Goal: Transaction & Acquisition: Book appointment/travel/reservation

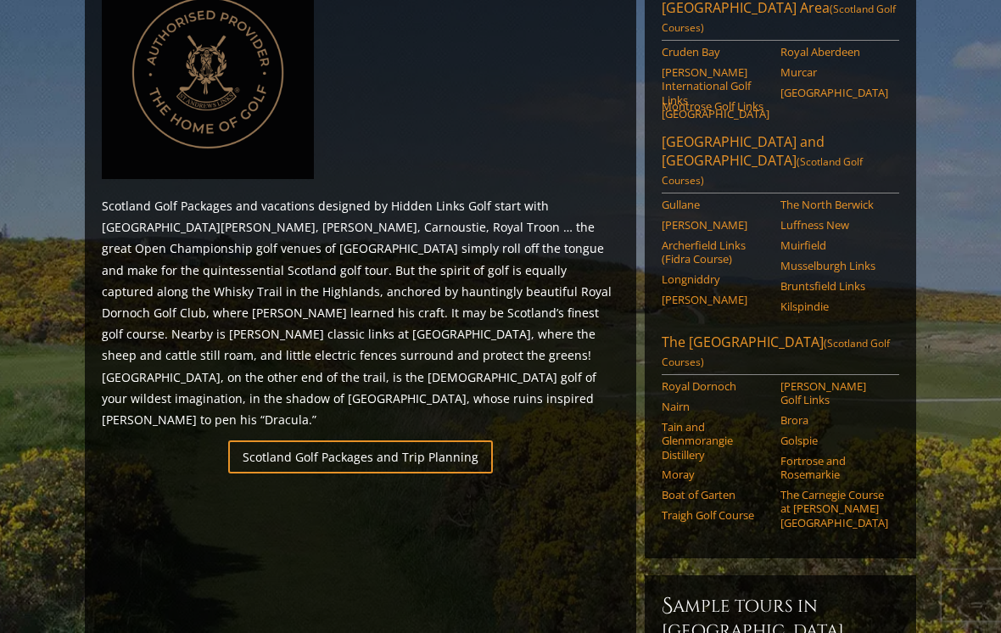
scroll to position [838, 0]
click at [457, 440] on link "Scotland Golf Packages and Trip Planning" at bounding box center [360, 456] width 265 height 33
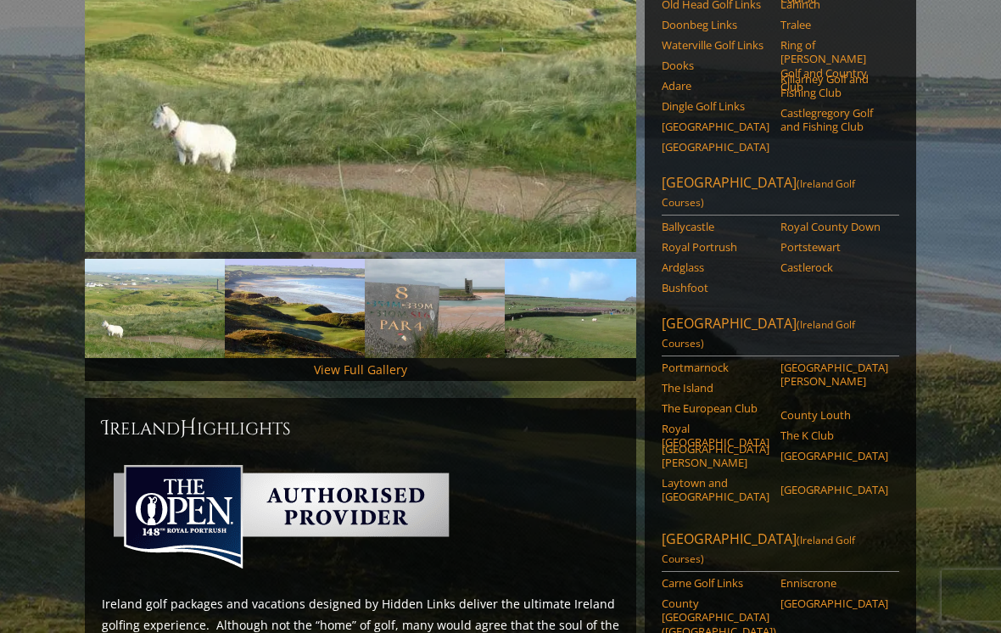
scroll to position [353, 0]
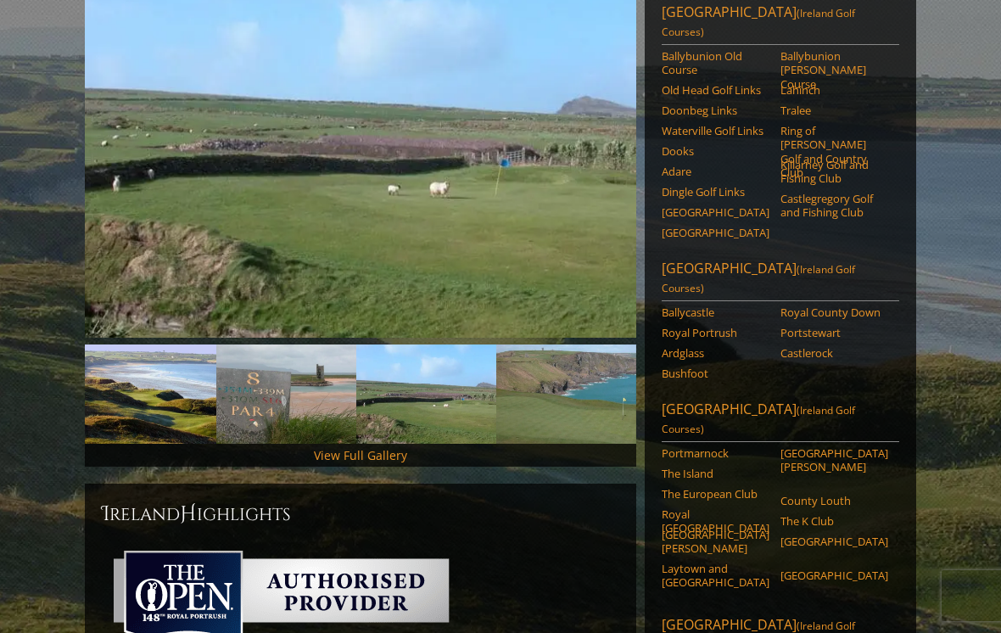
click at [377, 447] on link "View Full Gallery" at bounding box center [360, 455] width 93 height 16
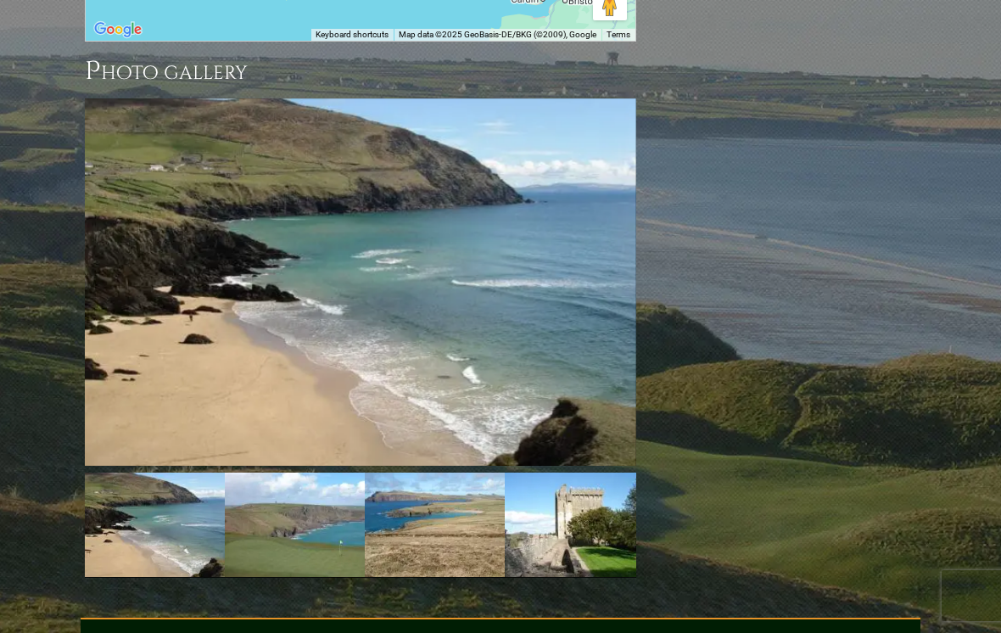
scroll to position [1846, 0]
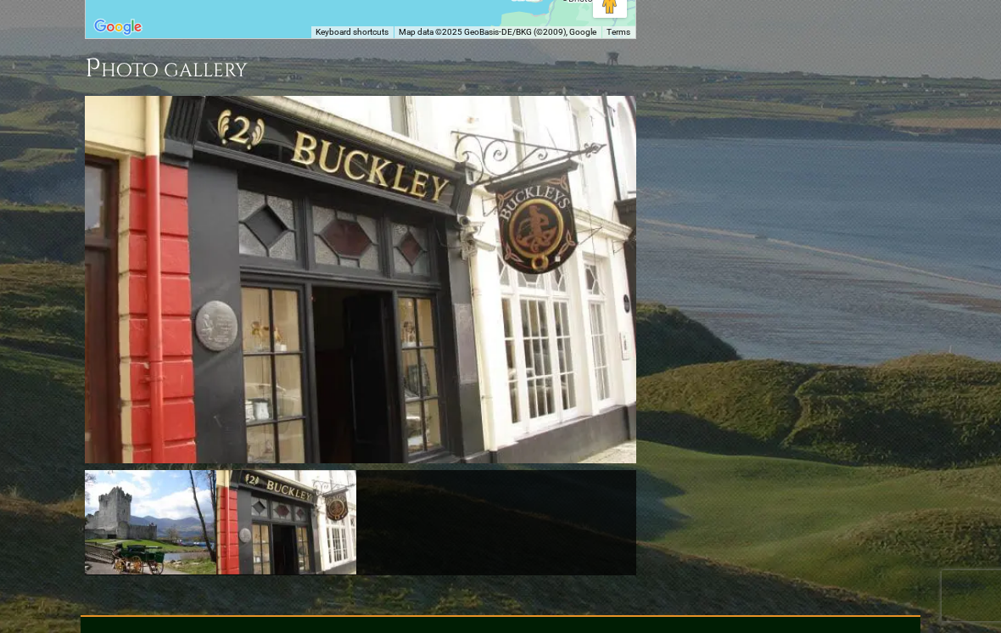
click at [616, 206] on img at bounding box center [361, 279] width 552 height 367
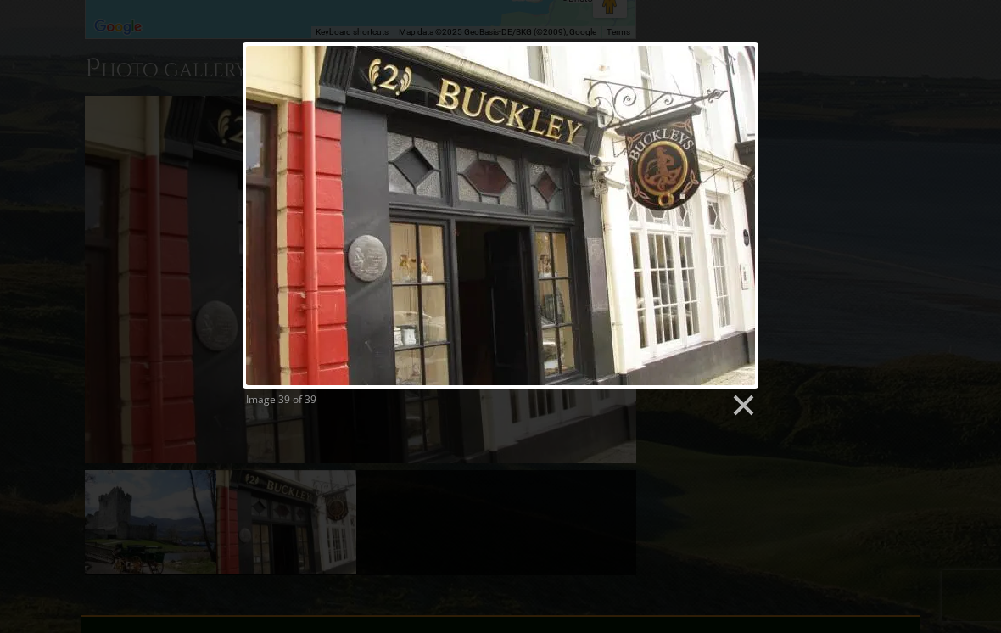
click at [753, 405] on link at bounding box center [742, 405] width 25 height 25
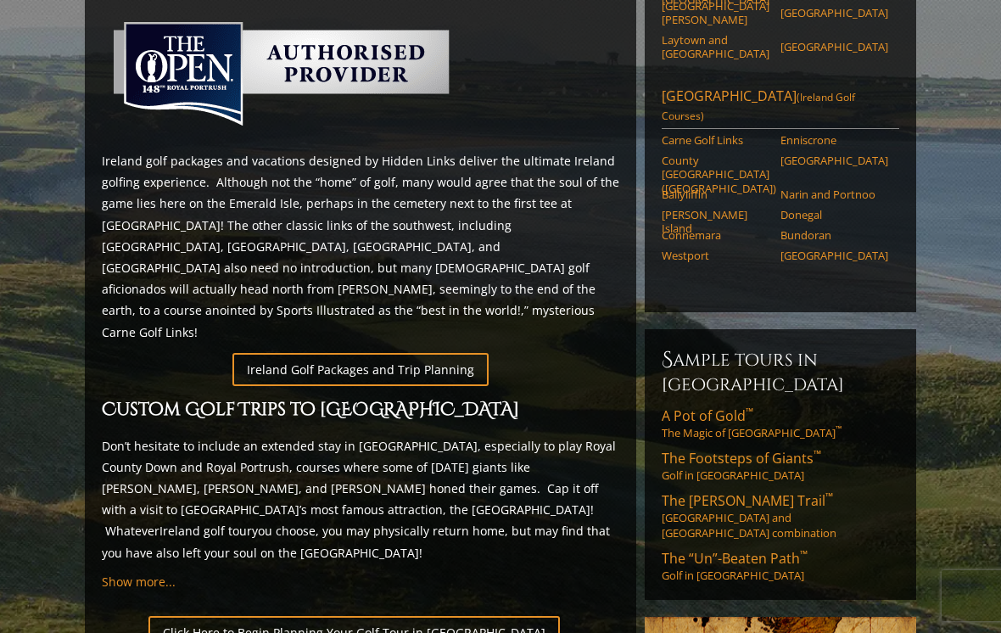
scroll to position [795, 0]
click at [460, 354] on link "Ireland Golf Packages and Trip Planning" at bounding box center [361, 370] width 256 height 33
